Goal: Information Seeking & Learning: Learn about a topic

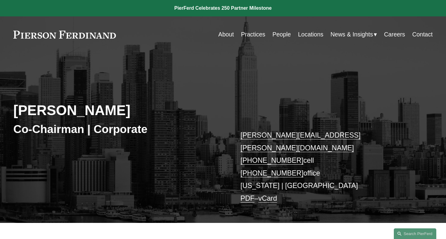
scroll to position [223, 0]
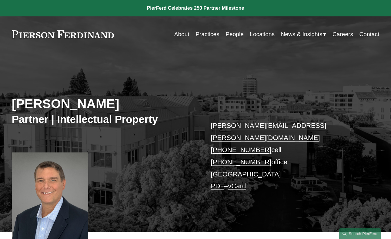
scroll to position [240, 0]
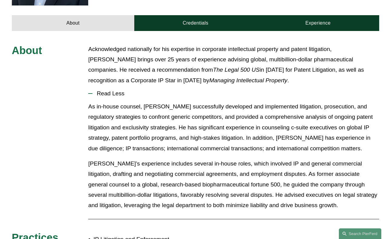
click at [213, 66] on em "The Legal 500 US" at bounding box center [236, 69] width 47 height 6
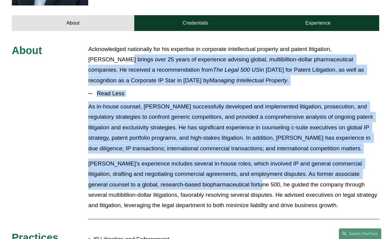
drag, startPoint x: 86, startPoint y: 47, endPoint x: 241, endPoint y: 173, distance: 200.4
click at [240, 173] on div "About Acknowledged nationally for his expertise in corporate intellectual prope…" at bounding box center [195, 172] width 391 height 257
click at [241, 173] on p "[PERSON_NAME]’s experience includes several in-house roles, which involved IP a…" at bounding box center [233, 184] width 291 height 52
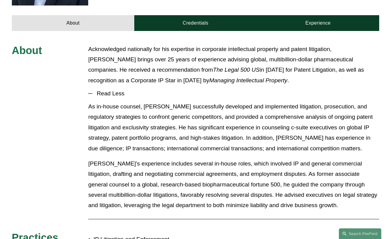
click at [97, 90] on span "Read Less" at bounding box center [235, 93] width 287 height 7
